Goal: Information Seeking & Learning: Learn about a topic

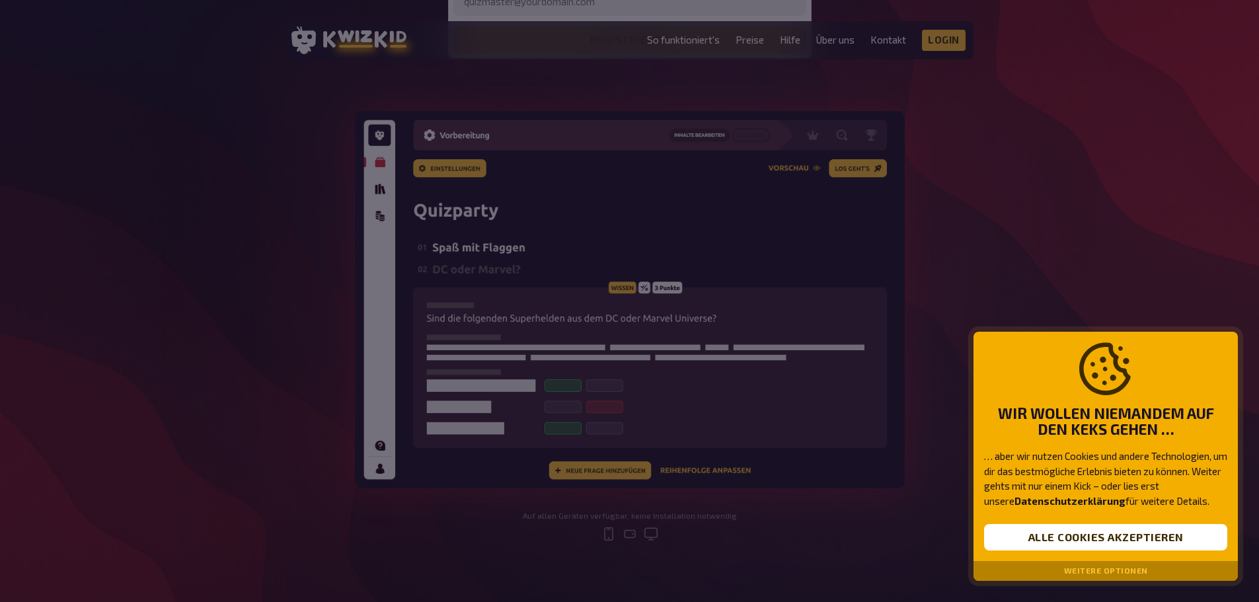
scroll to position [397, 0]
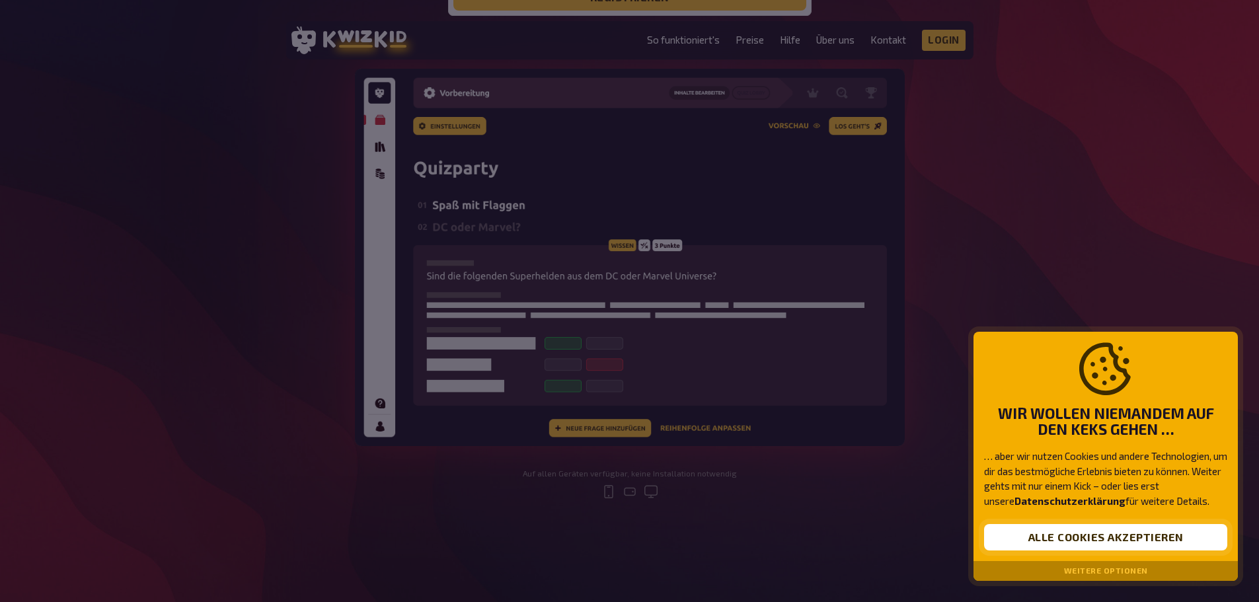
click at [1082, 538] on button "Alle Cookies akzeptieren" at bounding box center [1105, 537] width 243 height 26
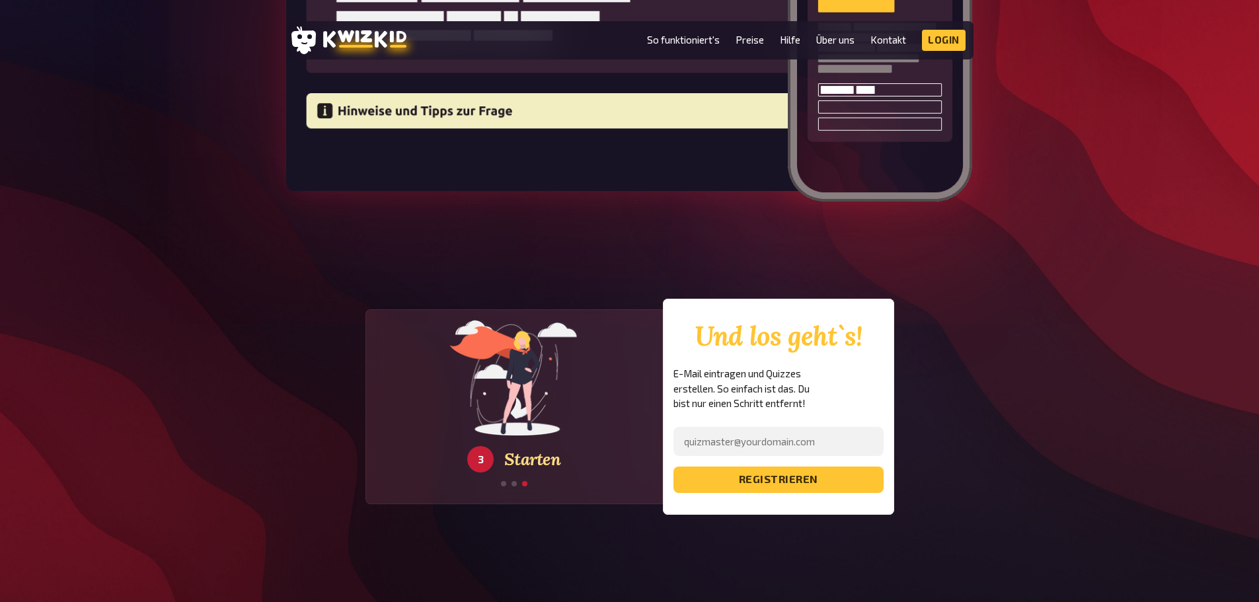
scroll to position [2248, 0]
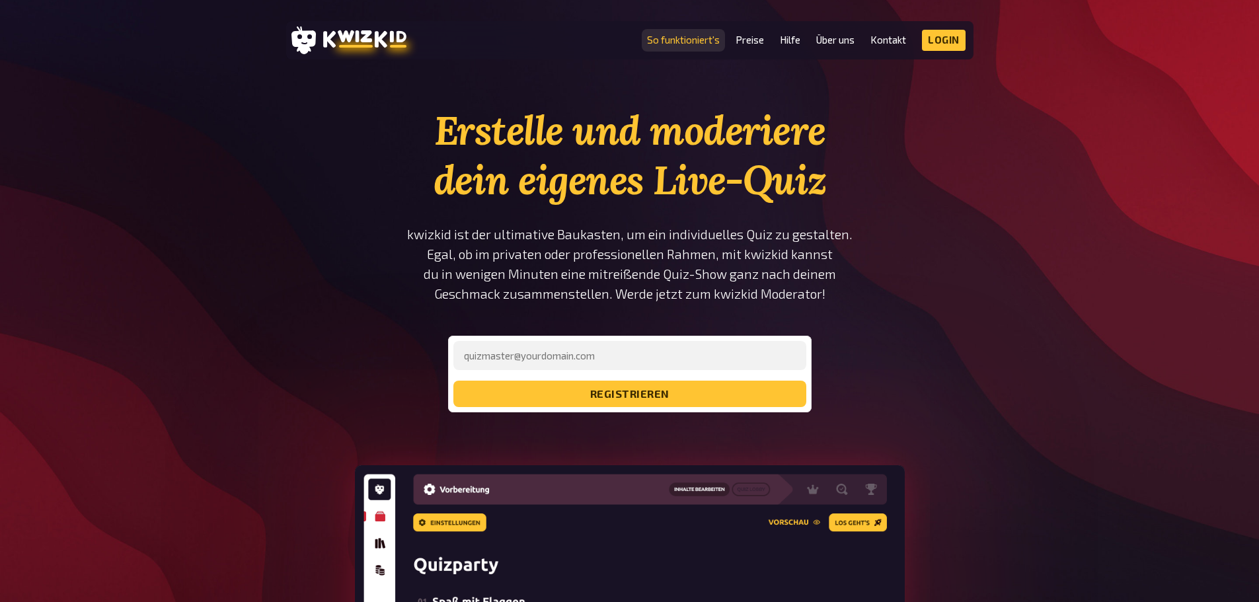
click at [689, 42] on link "So funktioniert's" at bounding box center [683, 39] width 73 height 11
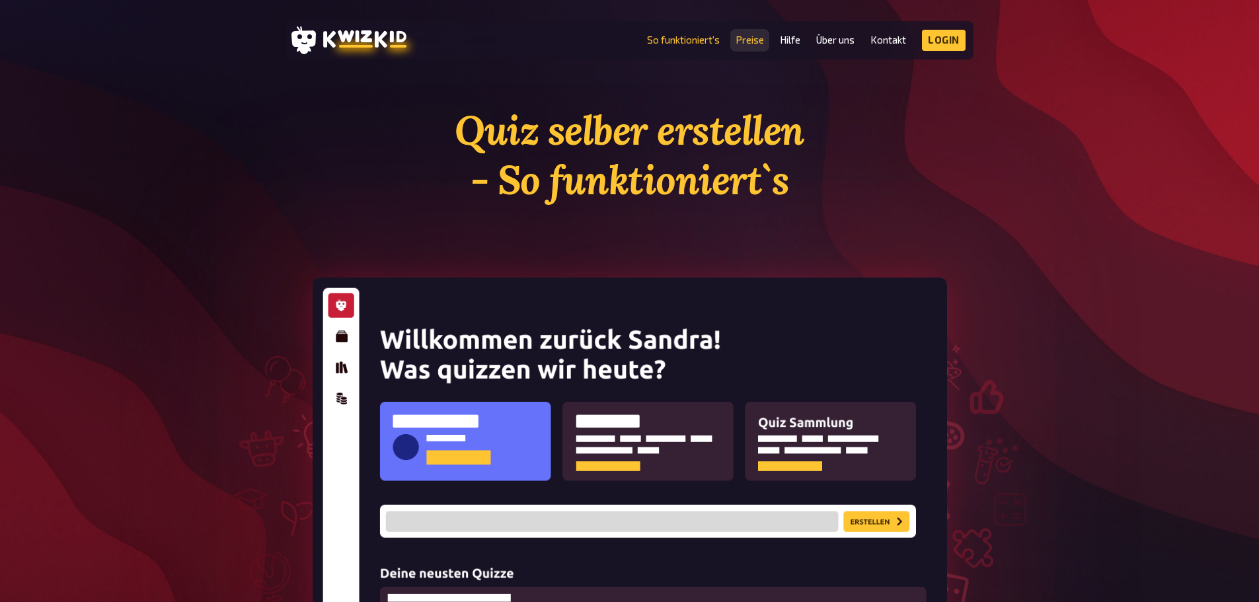
click at [744, 42] on link "Preise" at bounding box center [750, 39] width 28 height 11
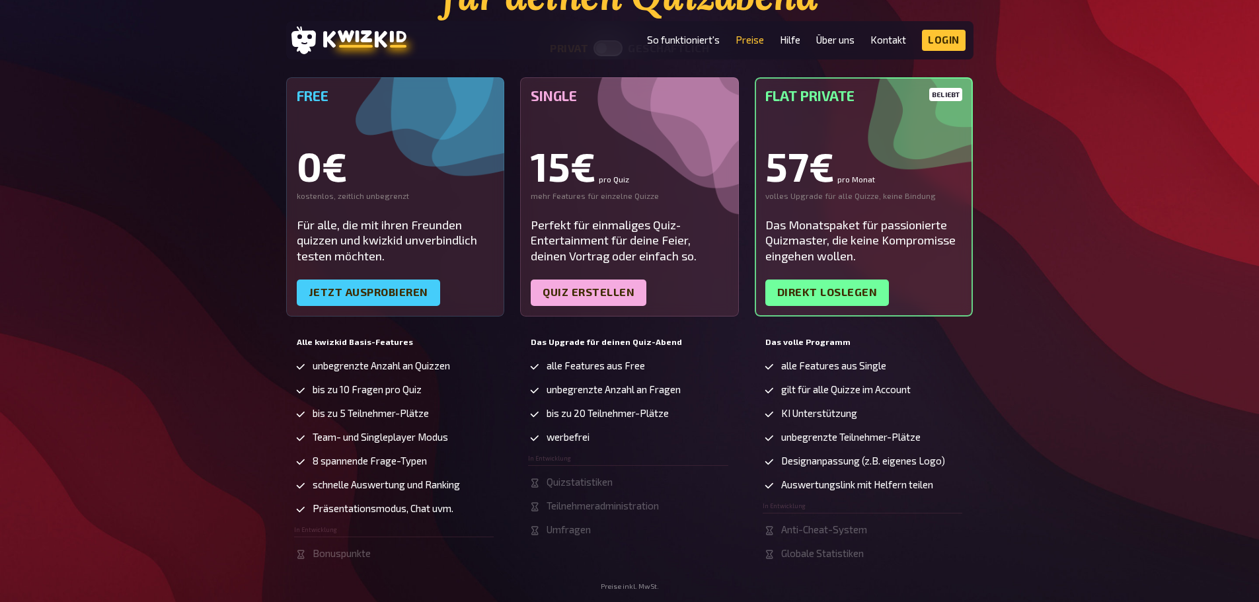
scroll to position [264, 0]
